Goal: Information Seeking & Learning: Learn about a topic

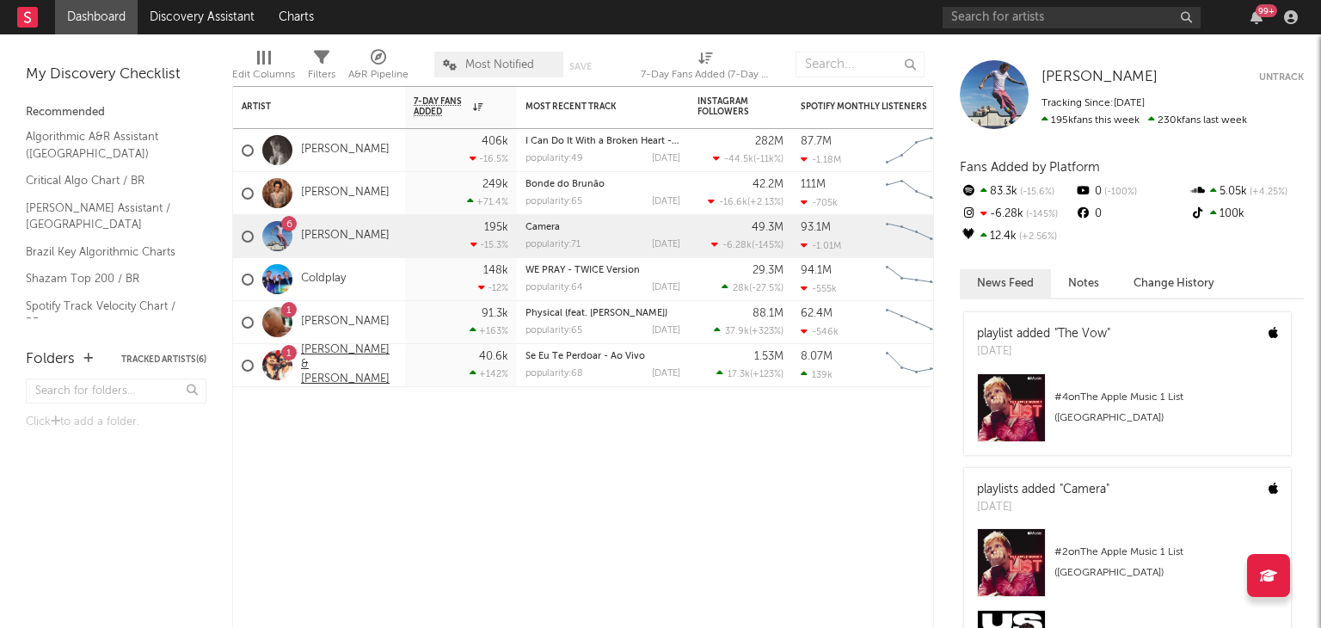
click at [323, 360] on link "[PERSON_NAME] & [PERSON_NAME]" at bounding box center [348, 365] width 95 height 44
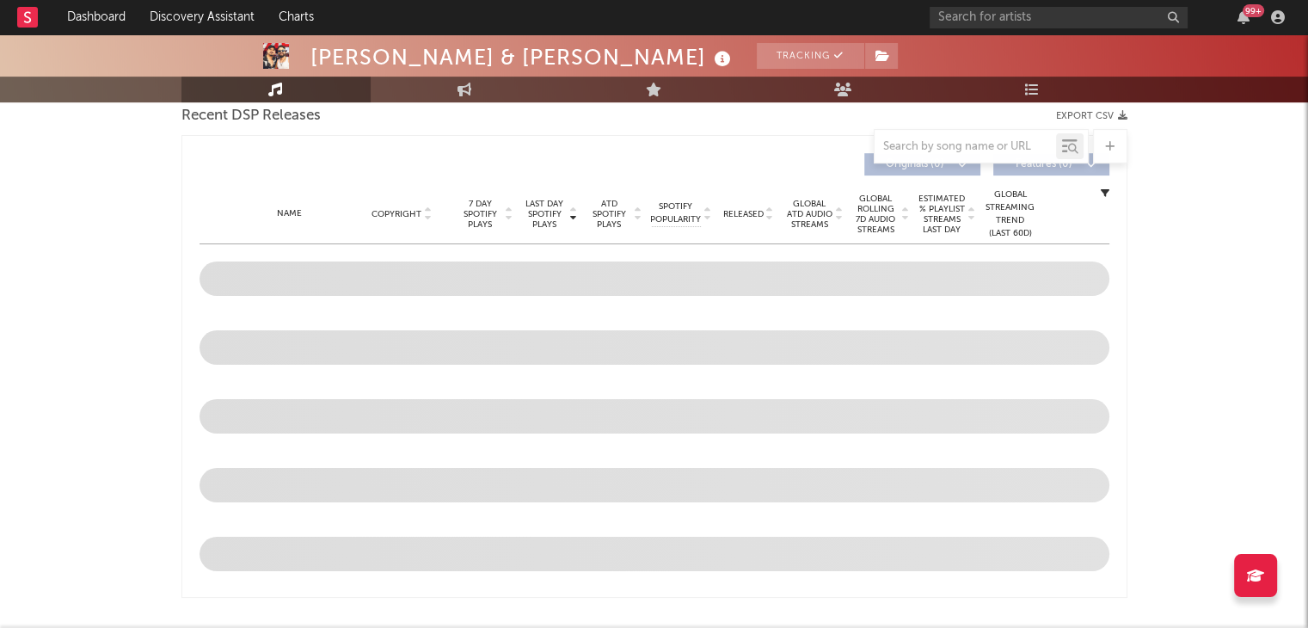
select select "6m"
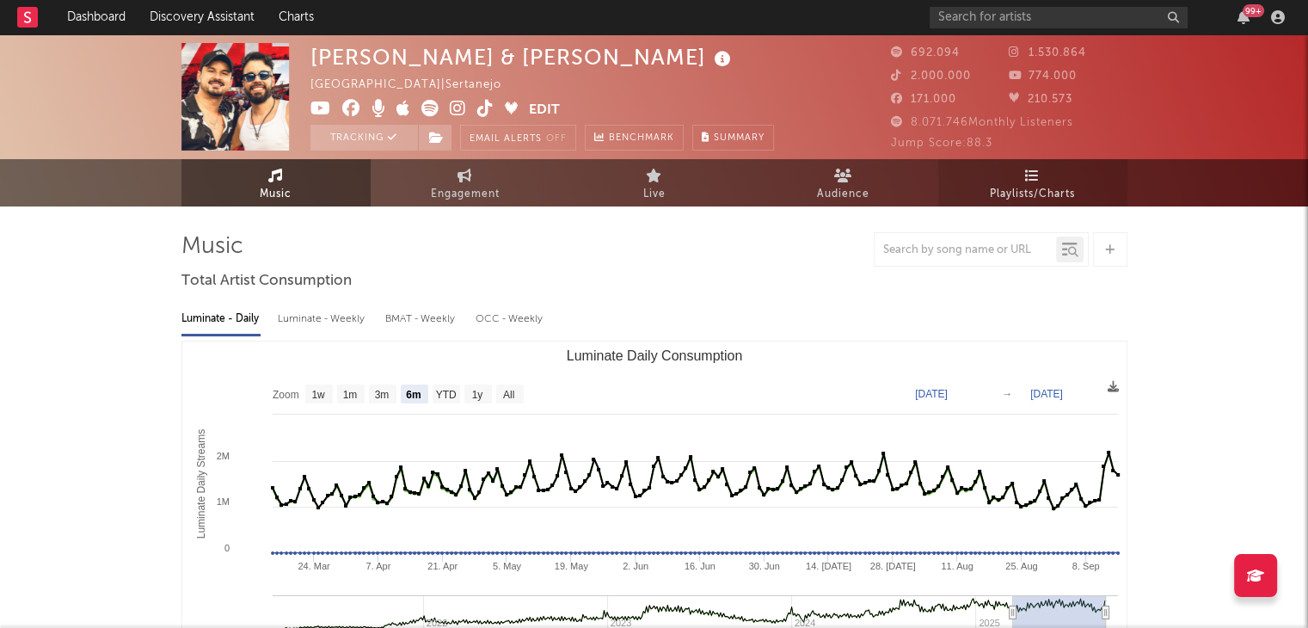
click at [1010, 175] on link "Playlists/Charts" at bounding box center [1032, 182] width 189 height 47
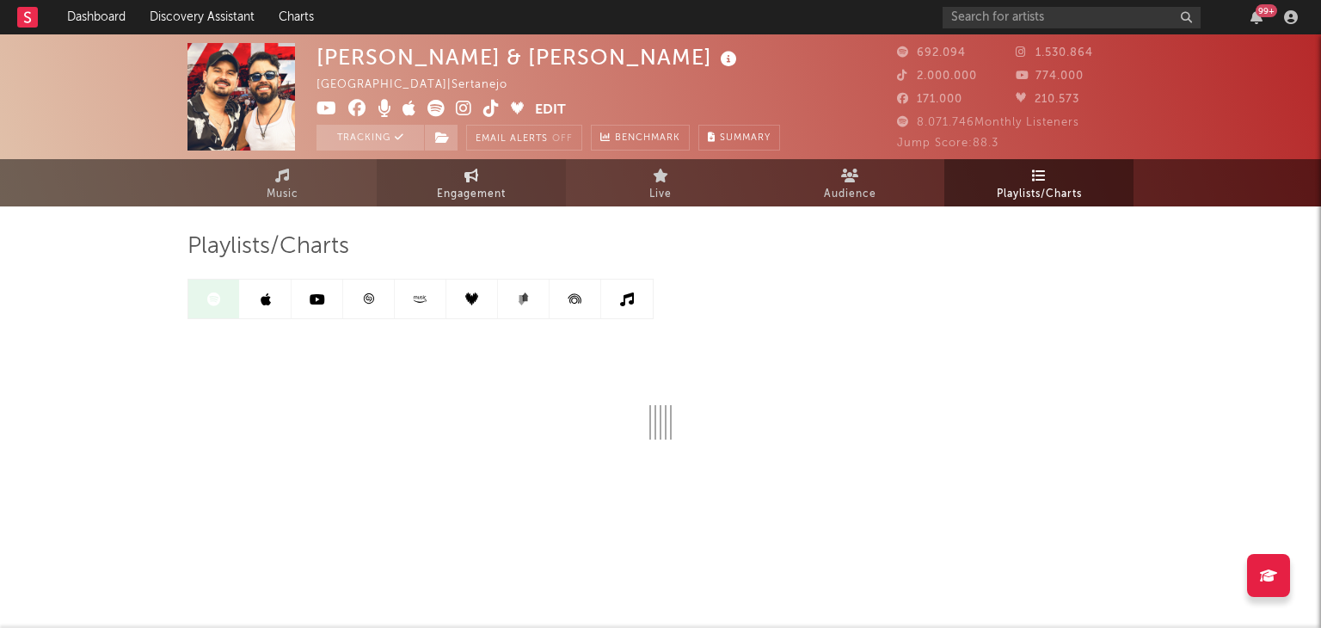
click at [477, 188] on span "Engagement" at bounding box center [471, 194] width 69 height 21
select select "1w"
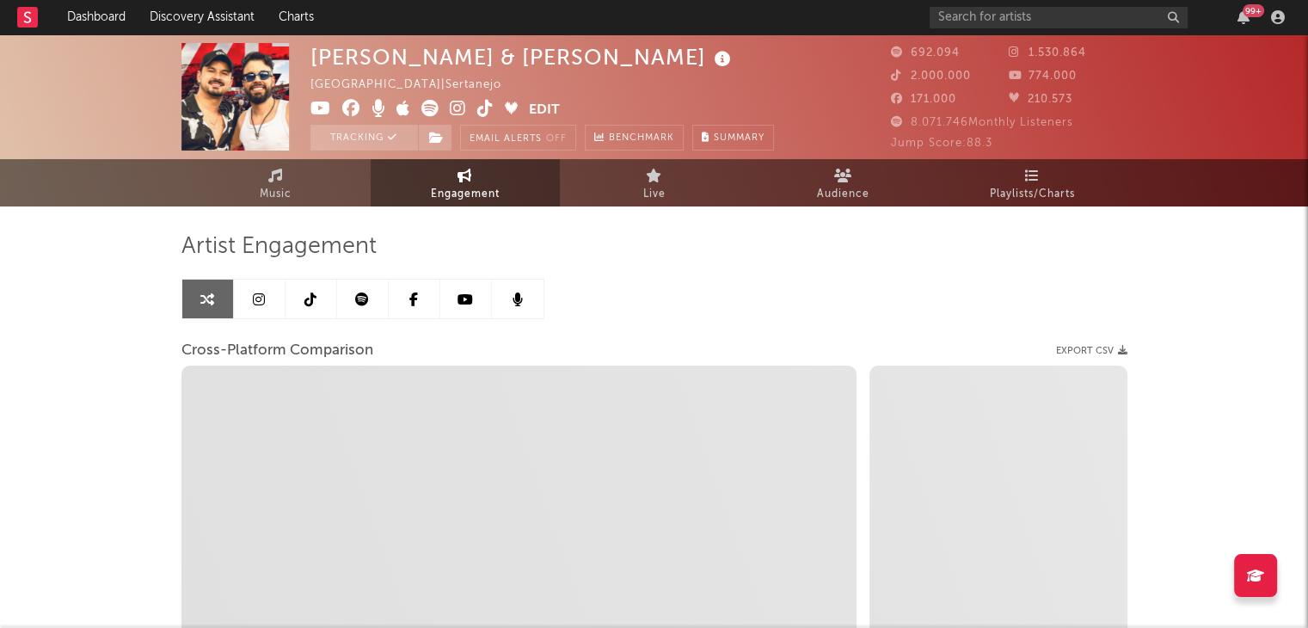
click at [334, 302] on link at bounding box center [312, 299] width 52 height 39
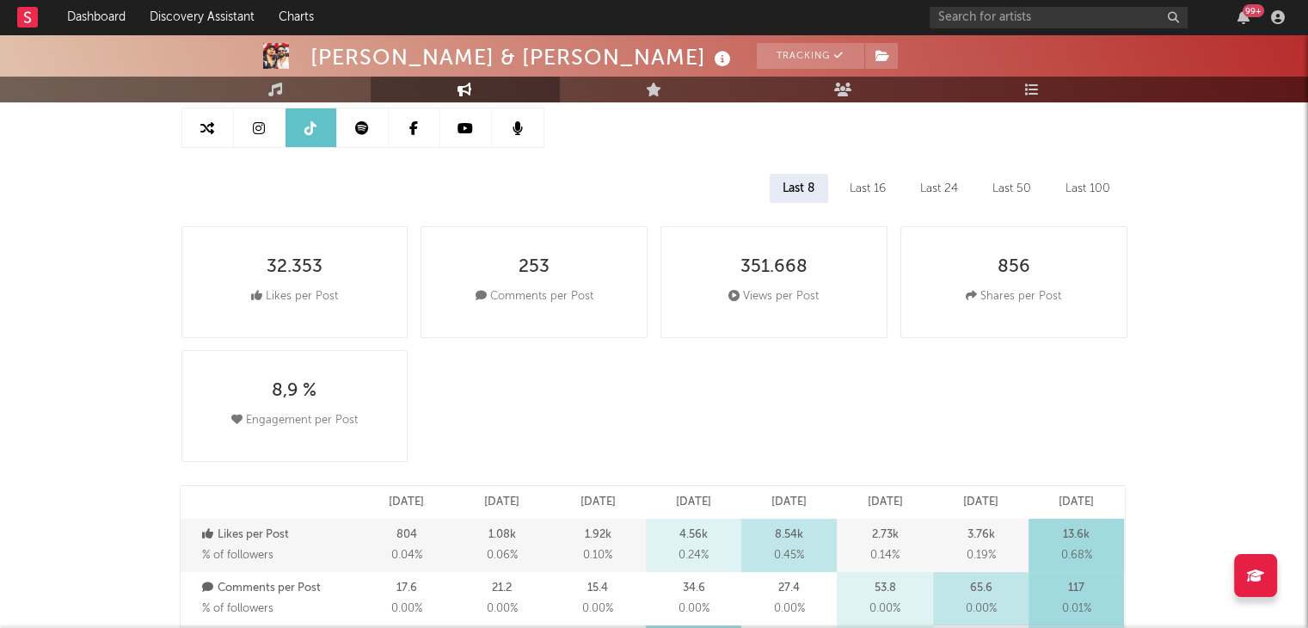
scroll to position [172, 0]
select select "6m"
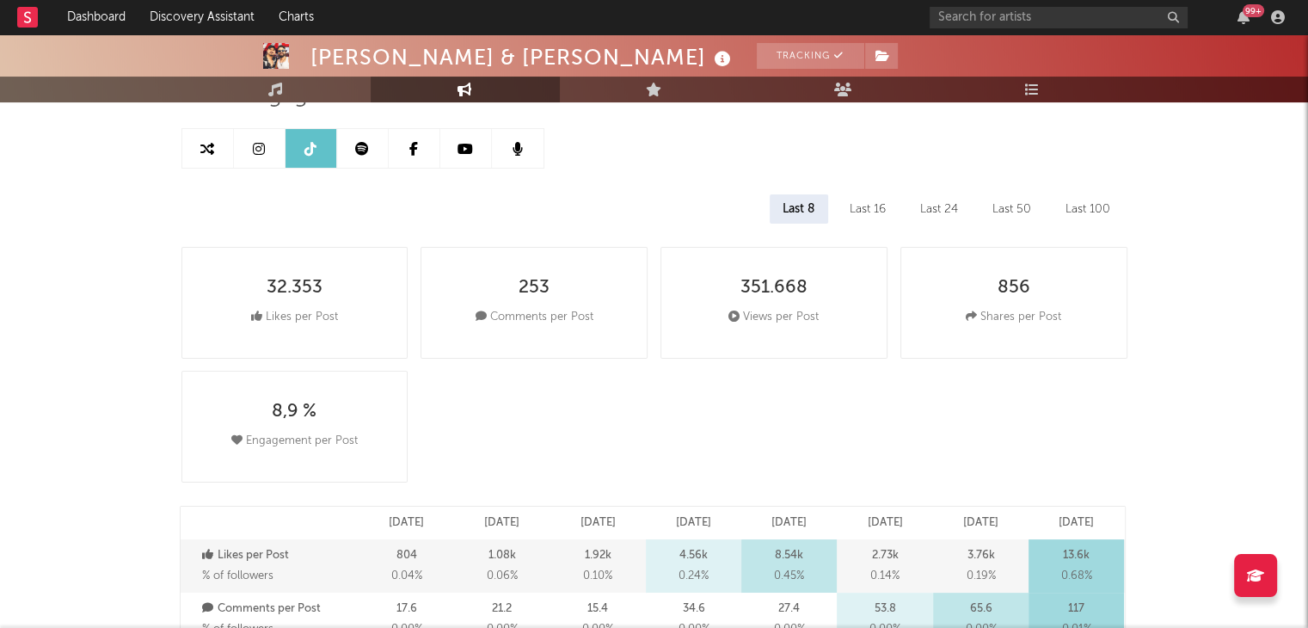
scroll to position [0, 0]
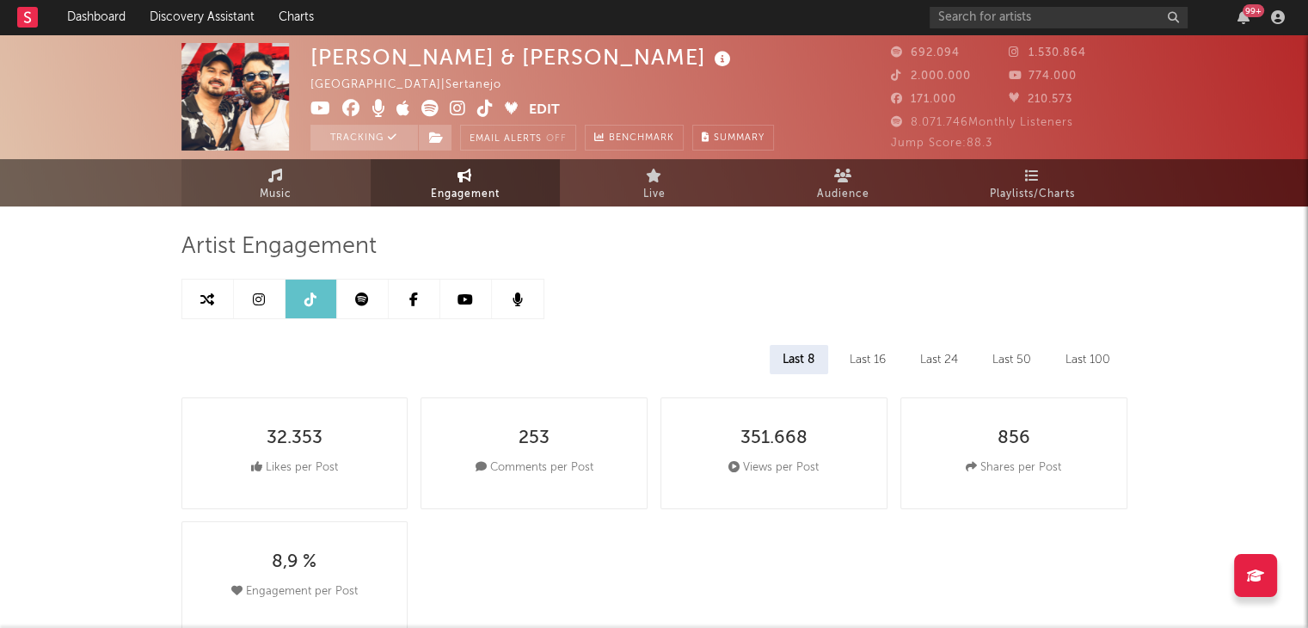
click at [306, 186] on link "Music" at bounding box center [275, 182] width 189 height 47
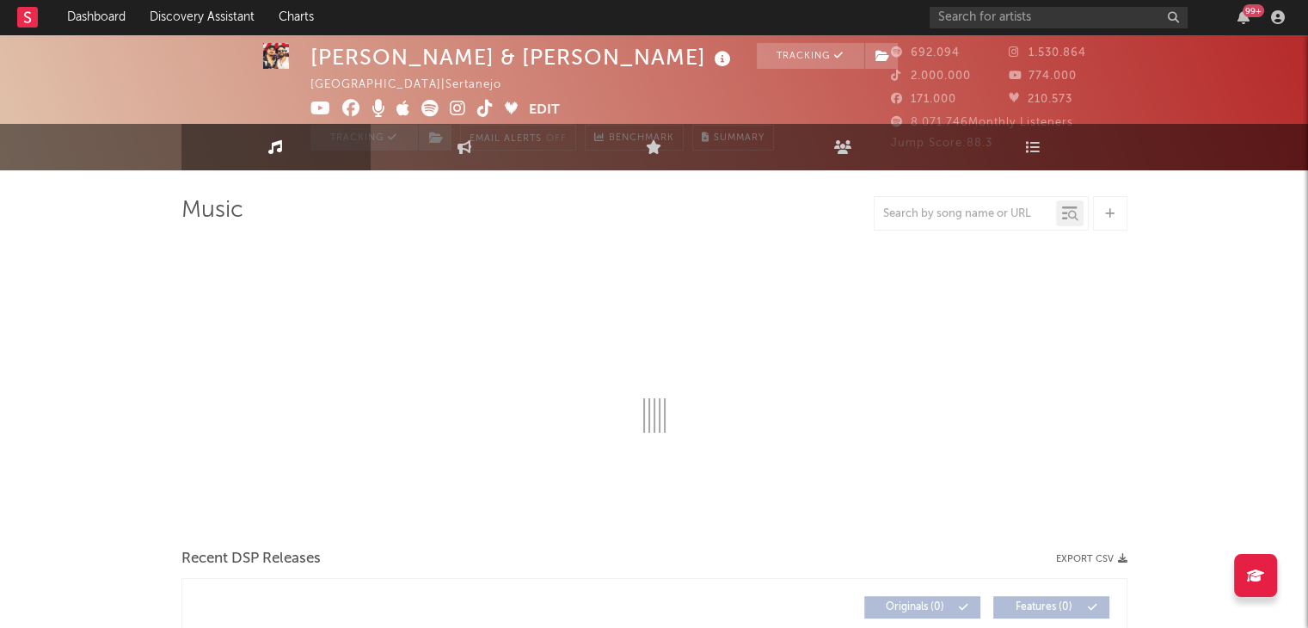
scroll to position [430, 0]
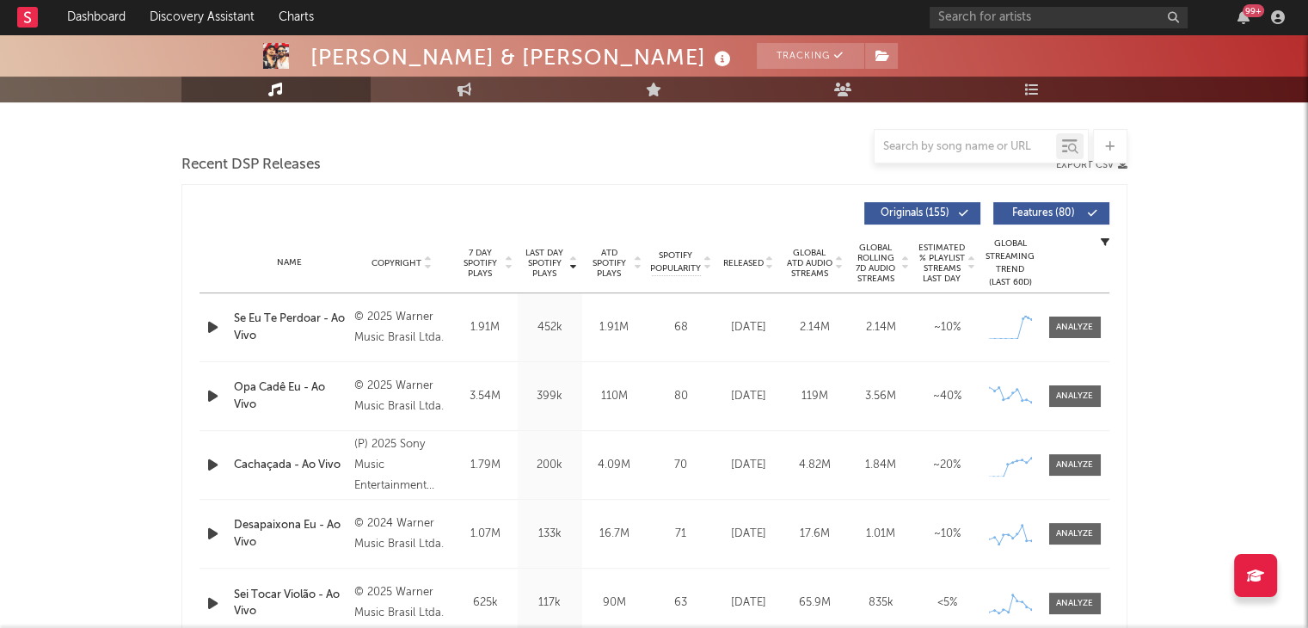
select select "6m"
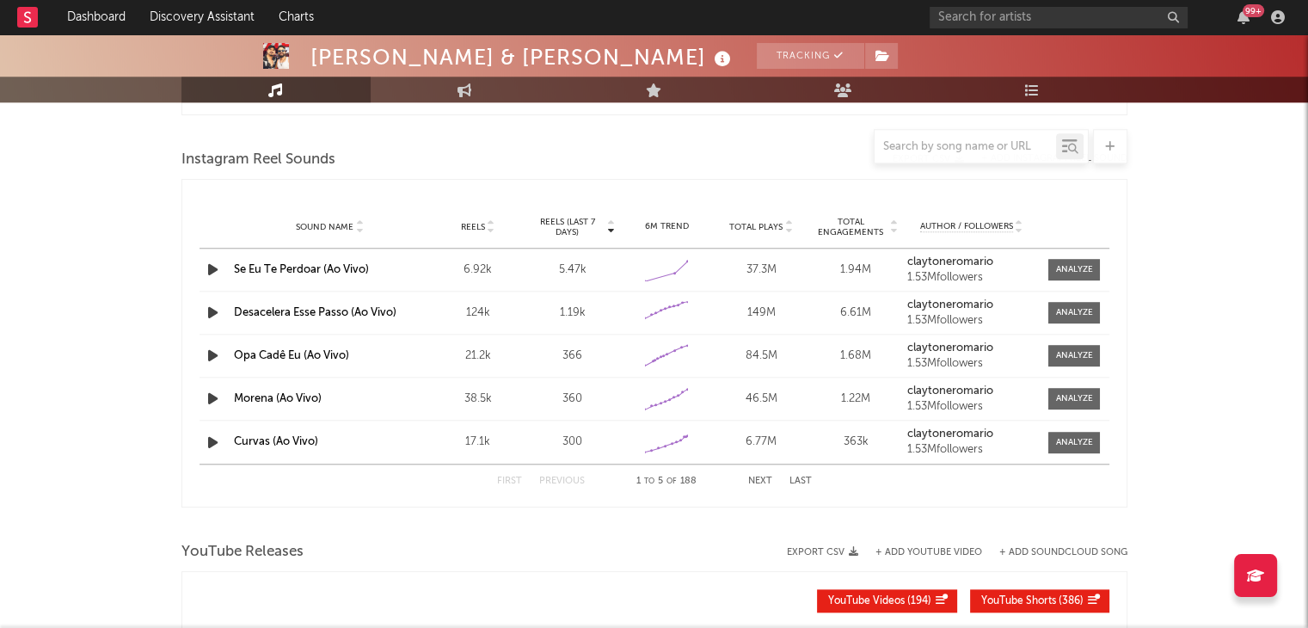
scroll to position [1548, 0]
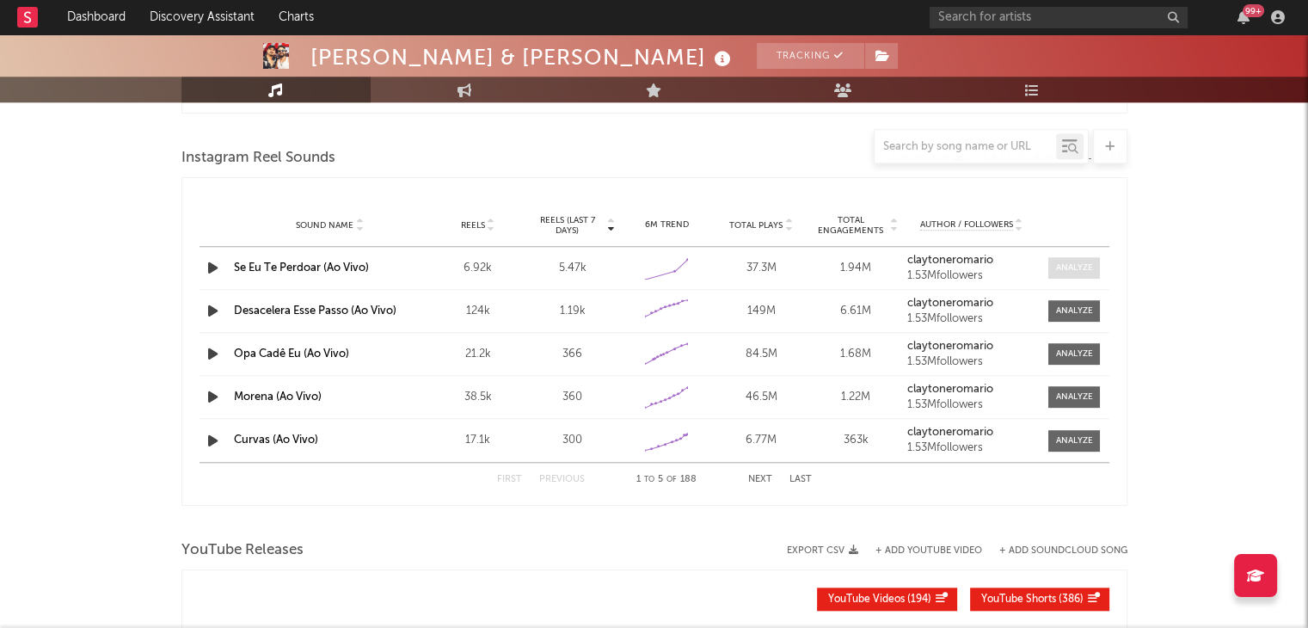
click at [1093, 266] on span at bounding box center [1075, 268] width 52 height 22
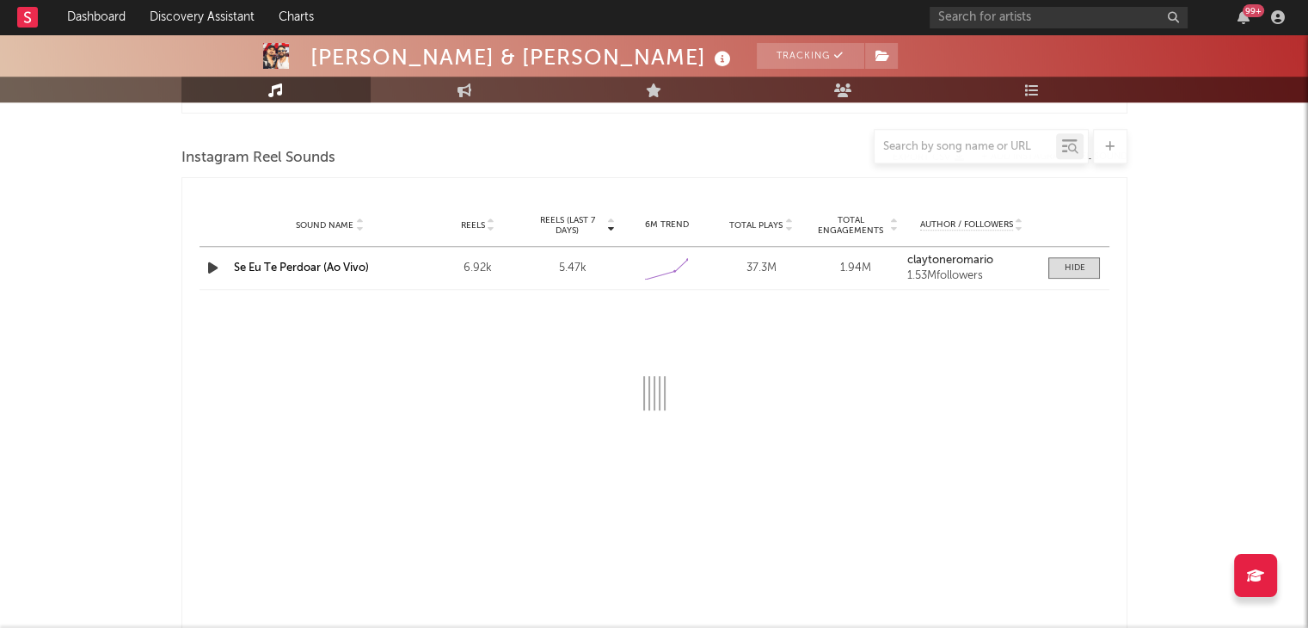
select select "1w"
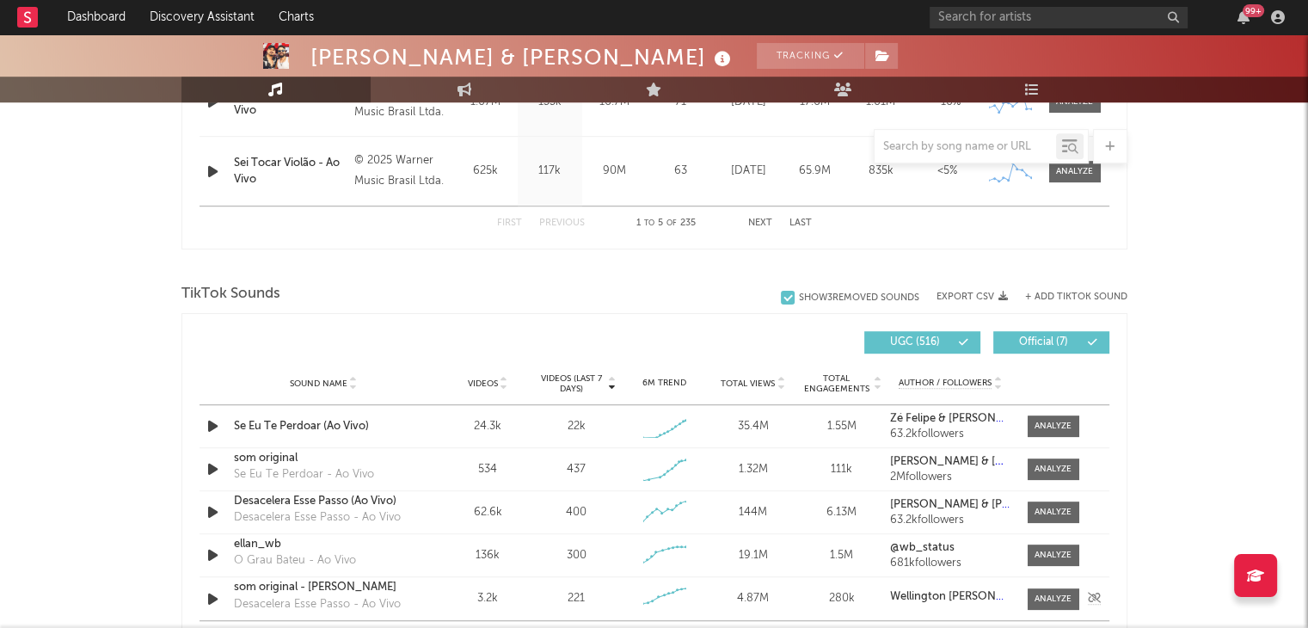
scroll to position [946, 0]
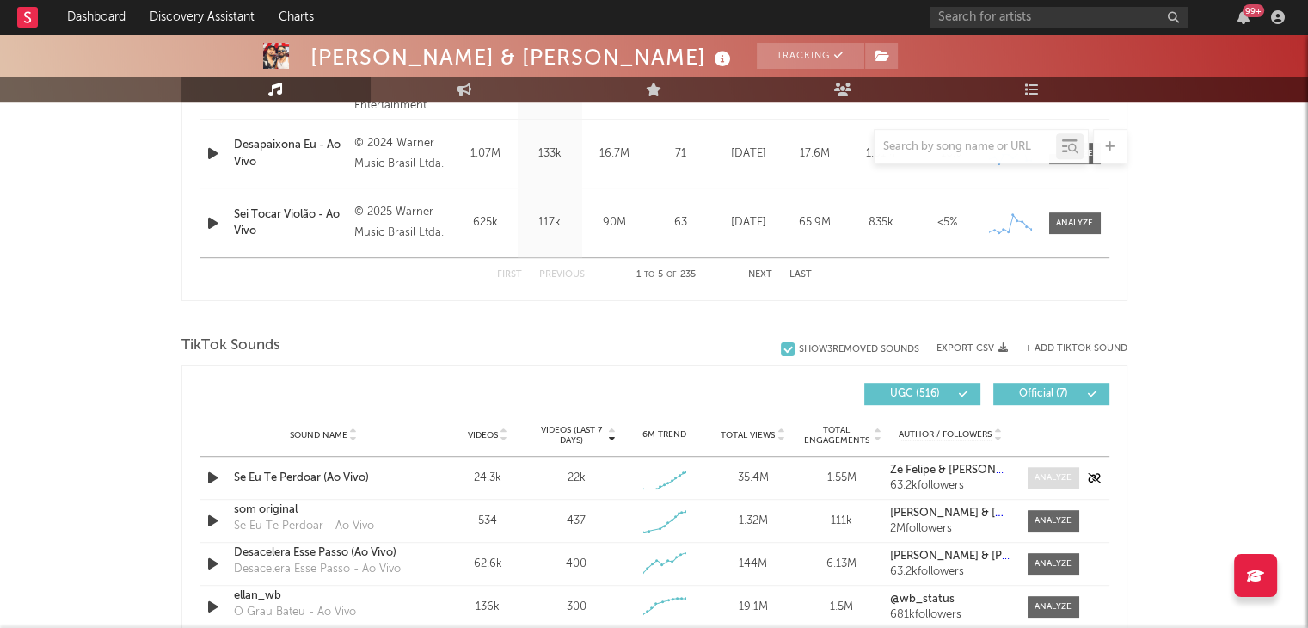
click at [1057, 480] on div at bounding box center [1053, 477] width 37 height 13
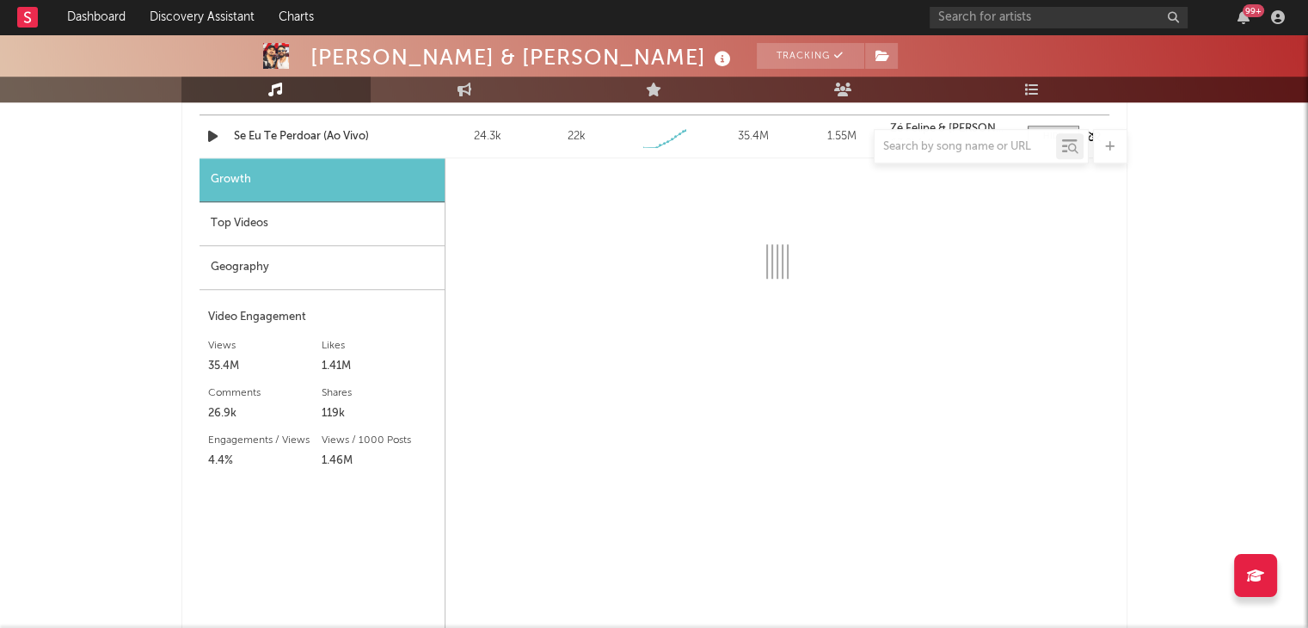
select select "1w"
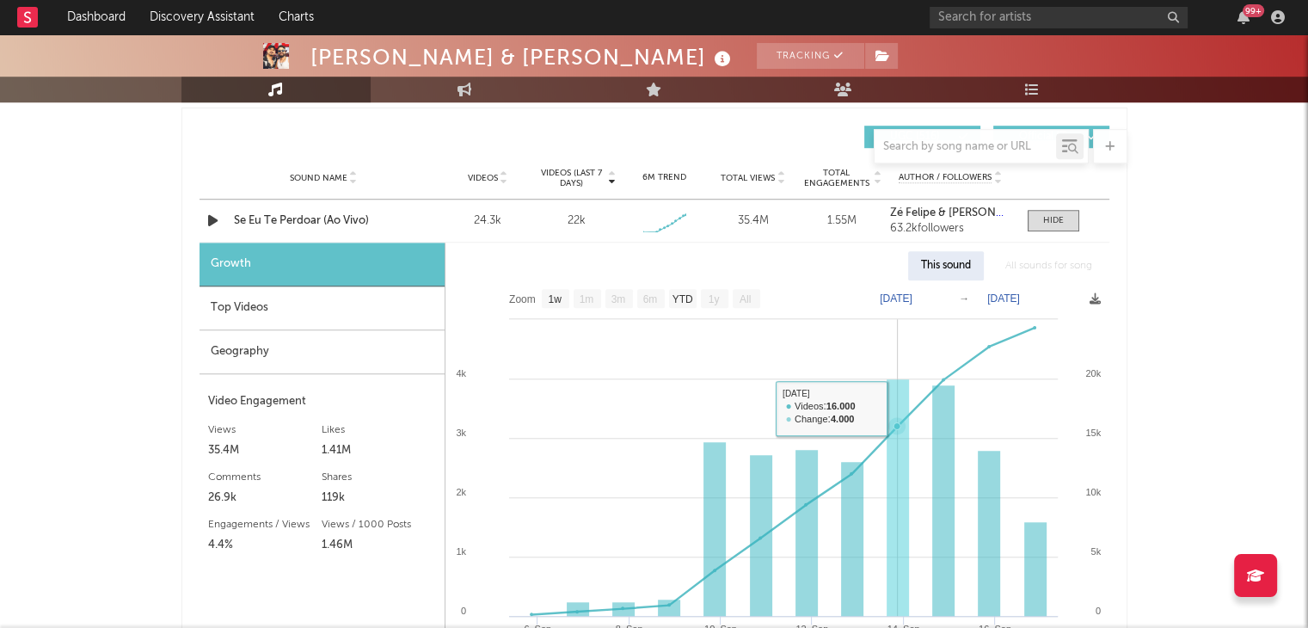
scroll to position [1118, 0]
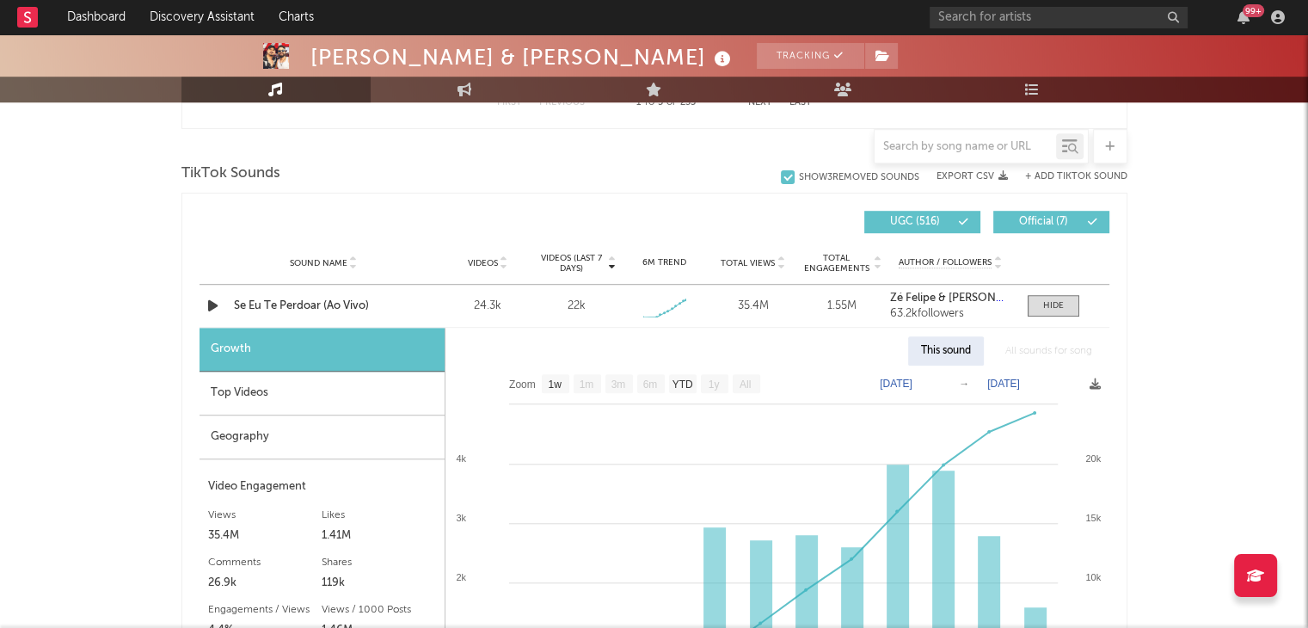
click at [322, 393] on div "Top Videos" at bounding box center [322, 394] width 245 height 44
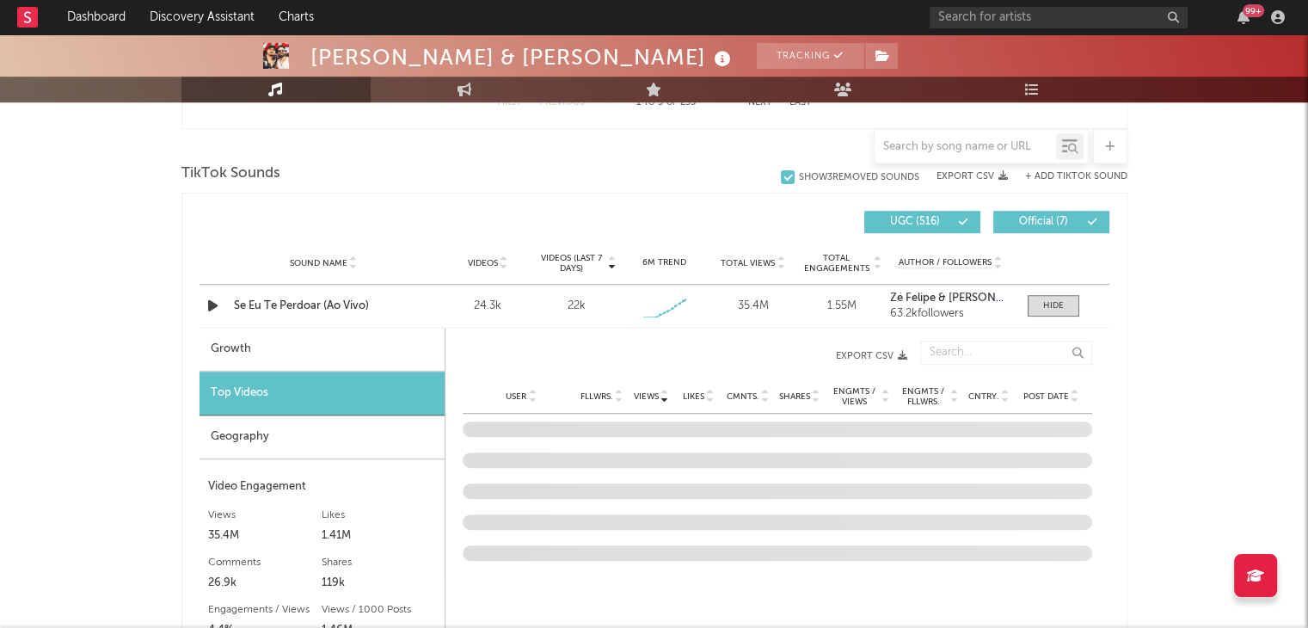
click at [325, 431] on div "Geography" at bounding box center [322, 437] width 245 height 44
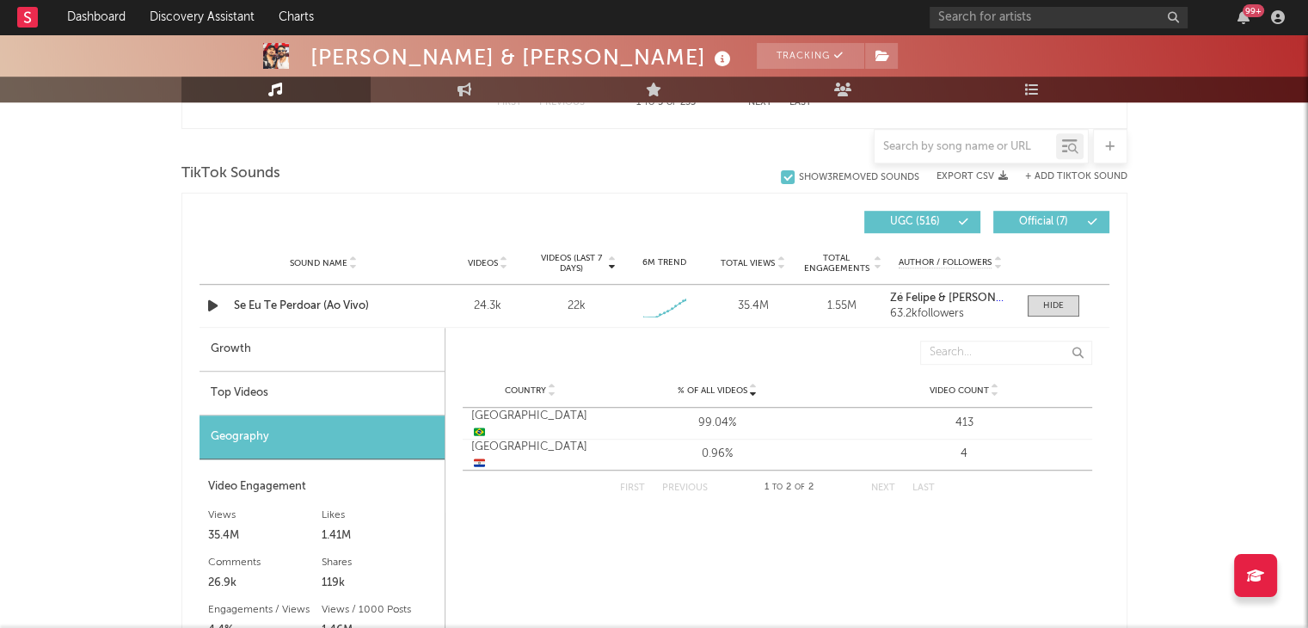
click at [365, 345] on div "Growth" at bounding box center [322, 350] width 245 height 44
select select "1w"
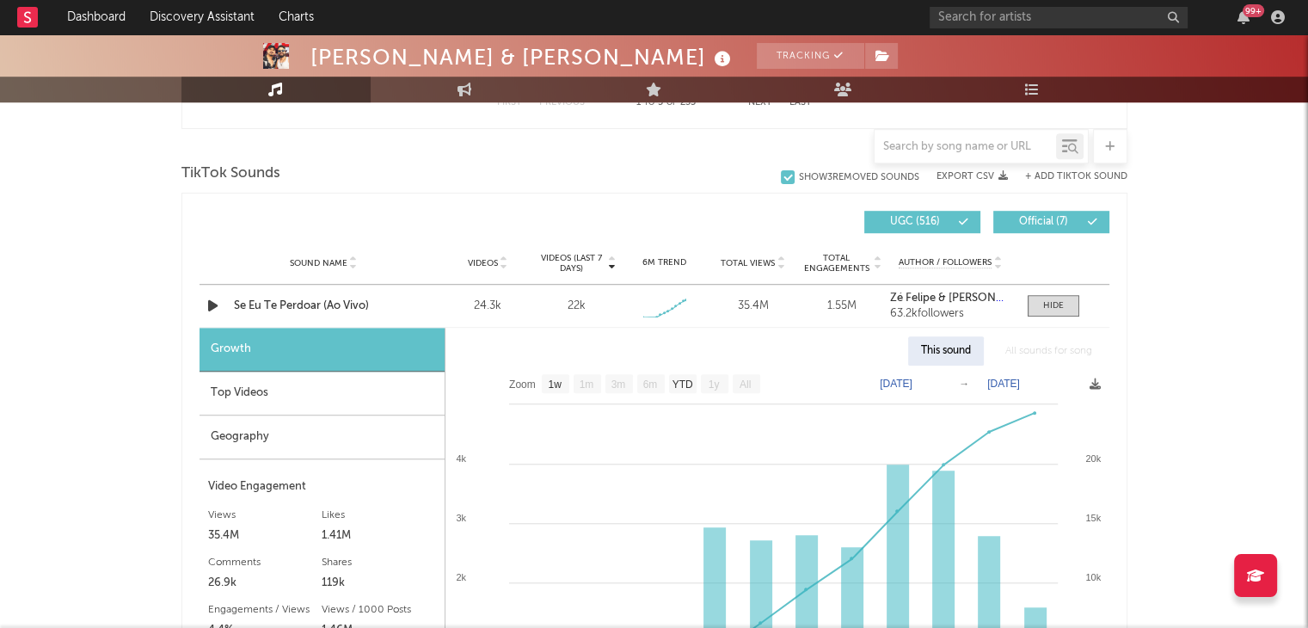
click at [351, 397] on div "Top Videos" at bounding box center [322, 394] width 245 height 44
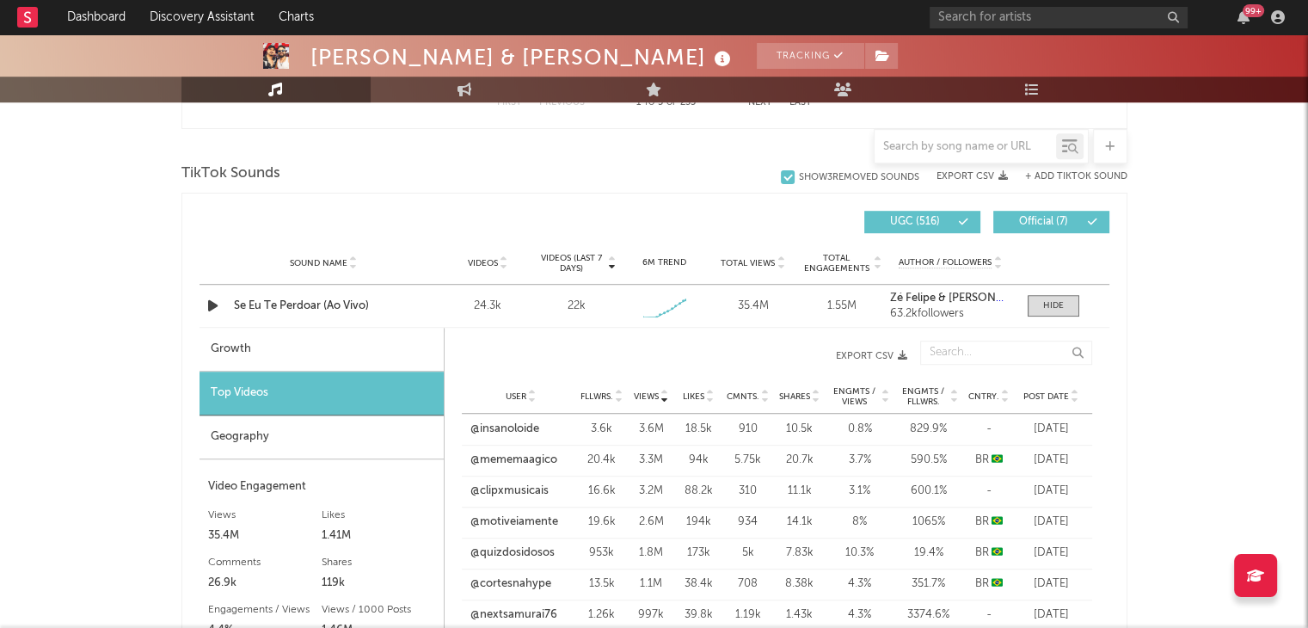
click at [366, 334] on div "Growth" at bounding box center [322, 350] width 244 height 44
select select "1w"
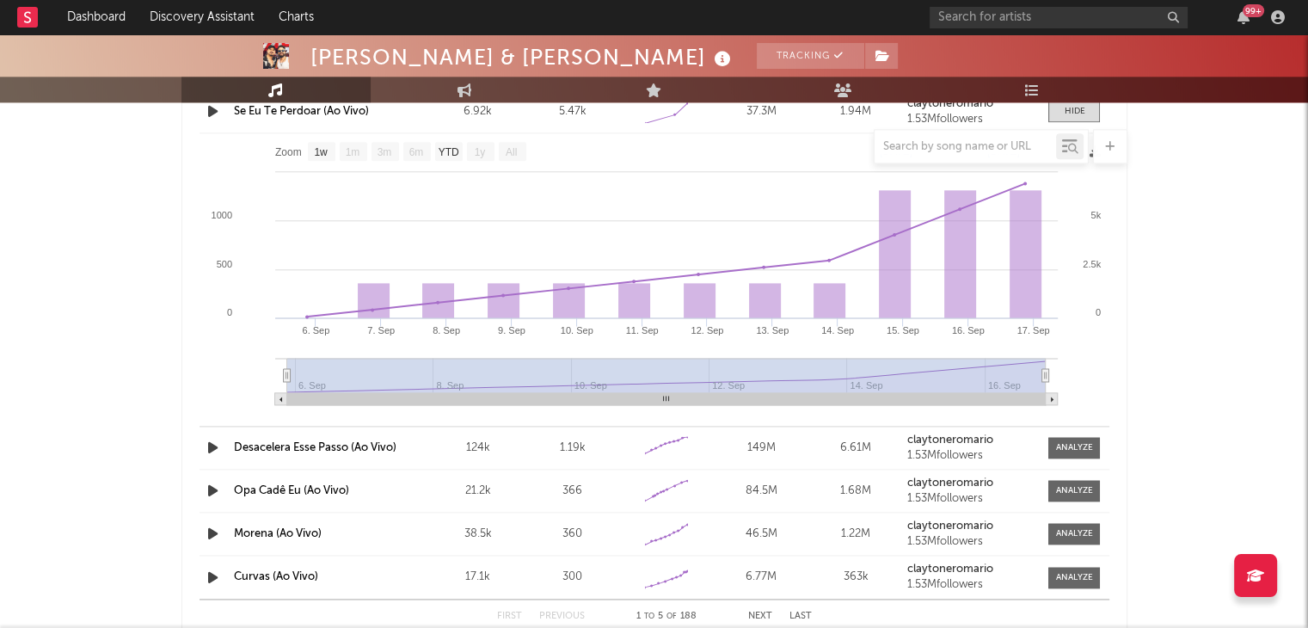
scroll to position [2150, 0]
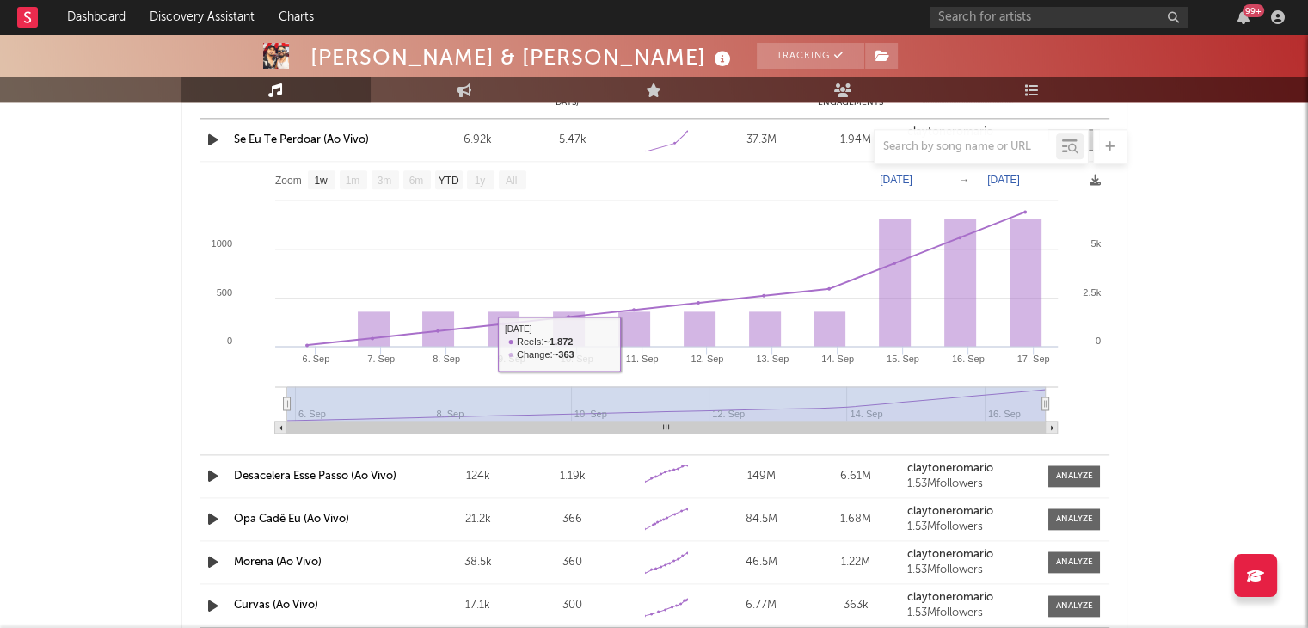
drag, startPoint x: 1070, startPoint y: 479, endPoint x: 982, endPoint y: 448, distance: 93.0
click at [1070, 479] on div at bounding box center [1074, 476] width 37 height 13
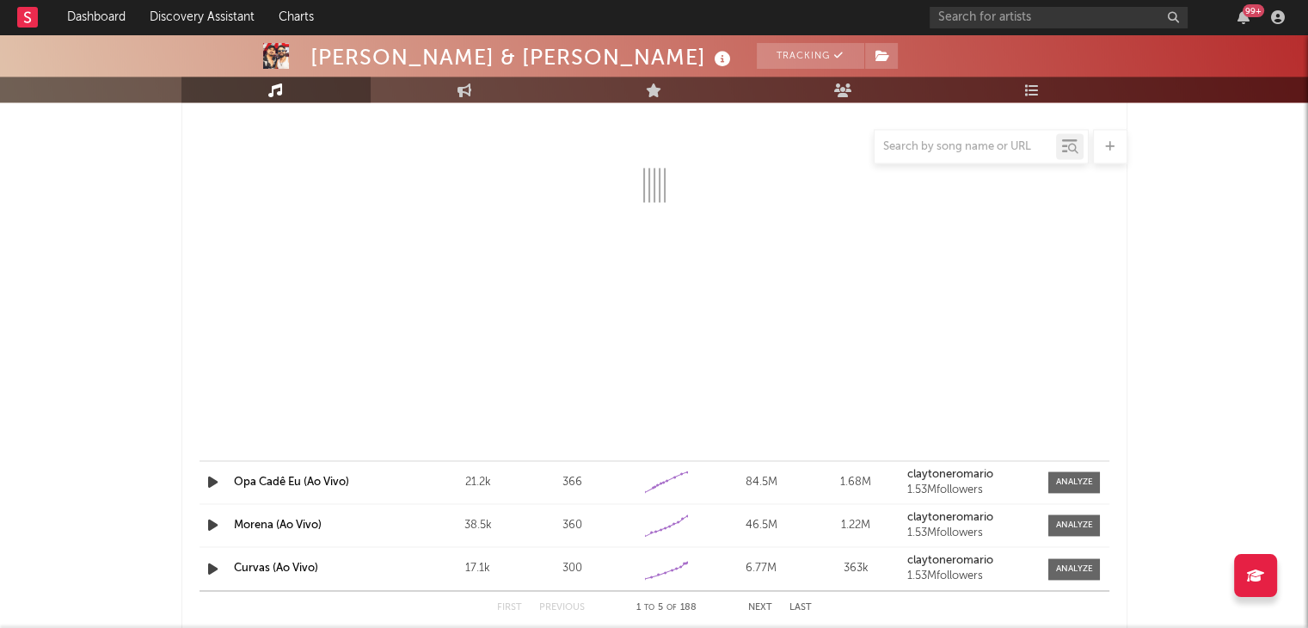
scroll to position [2408, 0]
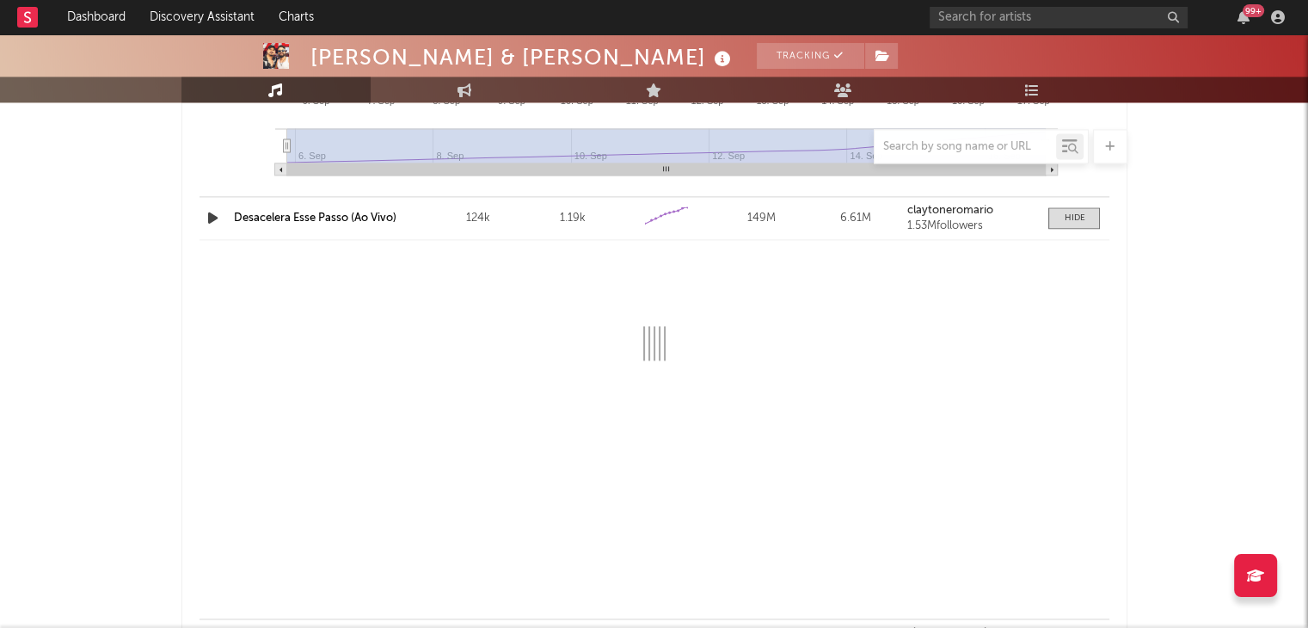
select select "6m"
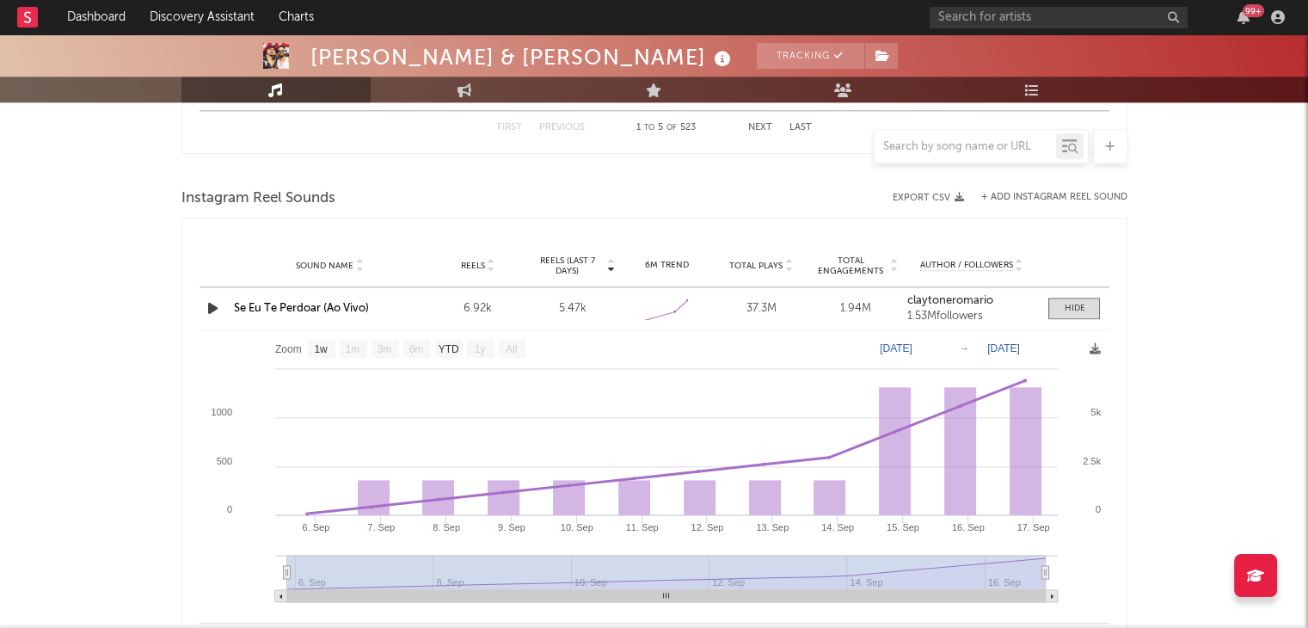
scroll to position [1978, 0]
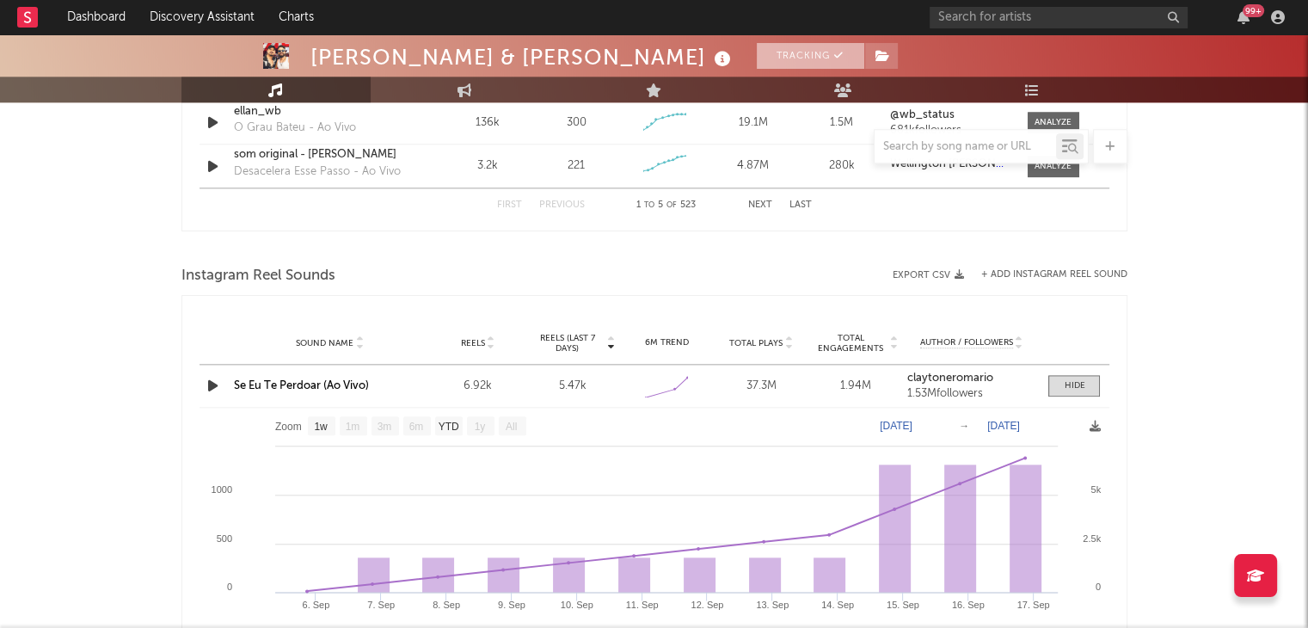
scroll to position [1806, 0]
